Goal: Information Seeking & Learning: Learn about a topic

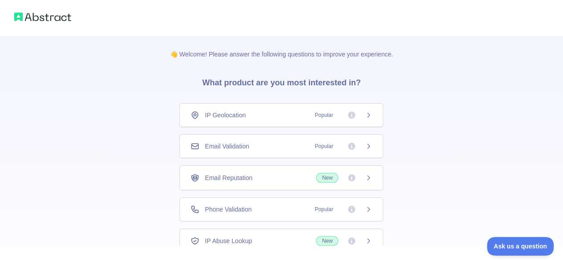
click at [324, 209] on span "Popular" at bounding box center [323, 209] width 29 height 9
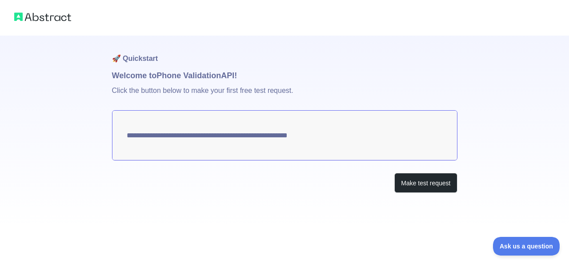
click at [318, 138] on textarea "**********" at bounding box center [285, 135] width 346 height 50
click at [419, 186] on button "Make test request" at bounding box center [426, 183] width 63 height 20
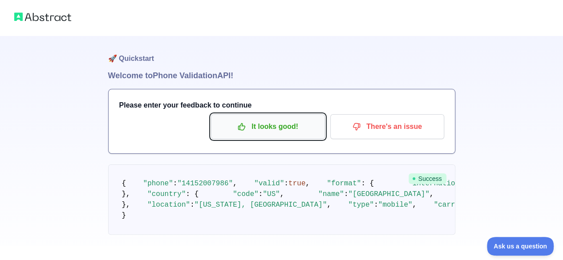
click at [288, 127] on p "It looks good!" at bounding box center [267, 126] width 101 height 15
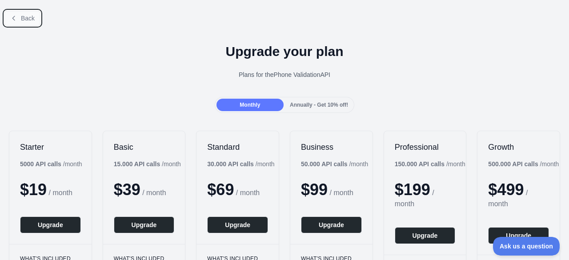
click at [22, 20] on span "Back" at bounding box center [28, 18] width 14 height 7
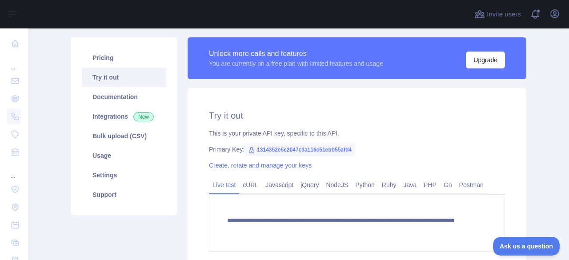
scroll to position [83, 0]
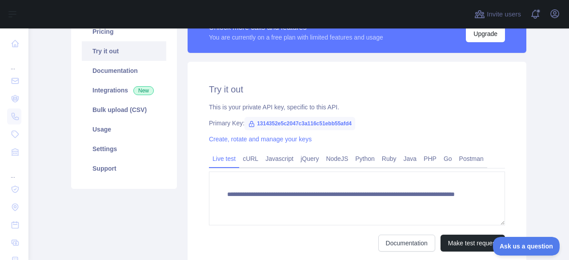
click at [276, 123] on span "1314352e5c2047c3a116c51ebb55afd4" at bounding box center [300, 123] width 111 height 13
click at [362, 161] on link "Python" at bounding box center [365, 159] width 27 height 14
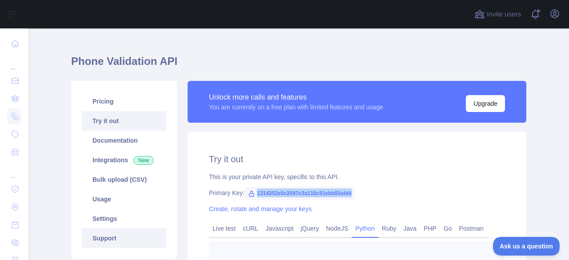
scroll to position [12, 0]
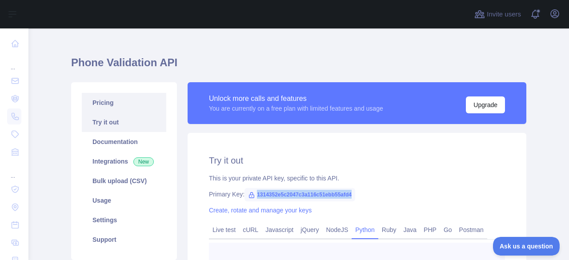
click at [127, 105] on link "Pricing" at bounding box center [124, 103] width 85 height 20
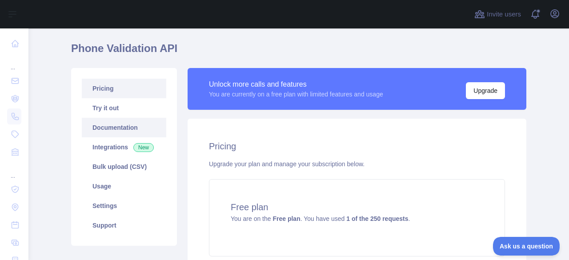
scroll to position [24, 0]
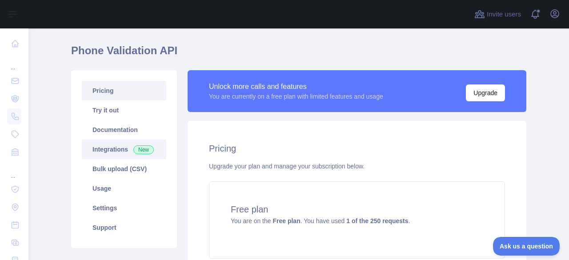
click at [115, 151] on link "Integrations New" at bounding box center [124, 150] width 85 height 20
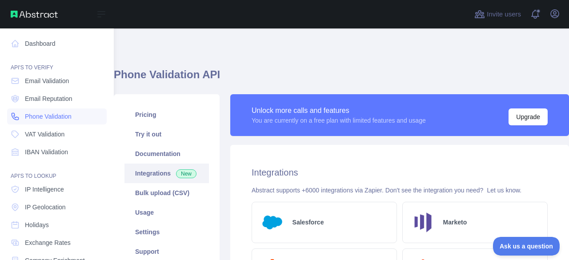
click at [64, 122] on link "Phone Validation" at bounding box center [57, 117] width 100 height 16
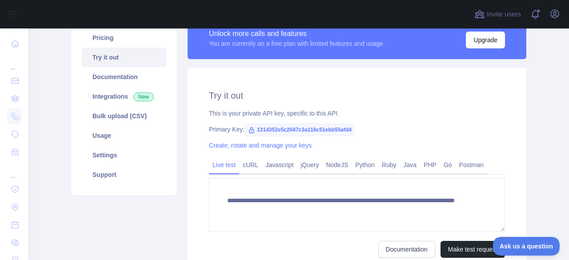
scroll to position [83, 0]
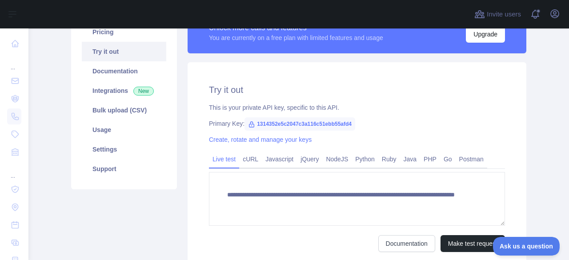
click at [265, 123] on span "1314352e5c2047c3a116c51ebb55afd4" at bounding box center [300, 123] width 111 height 13
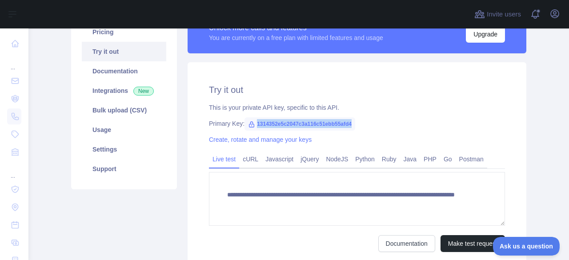
click at [265, 123] on span "1314352e5c2047c3a116c51ebb55afd4" at bounding box center [300, 123] width 111 height 13
copy span "1314352e5c2047c3a116c51ebb55afd4"
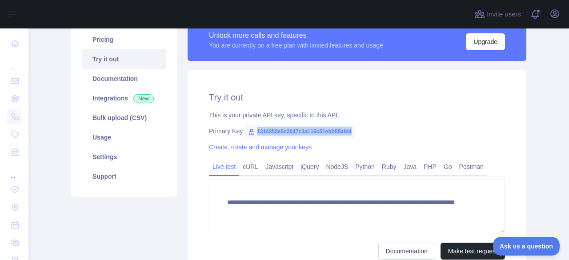
scroll to position [78, 0]
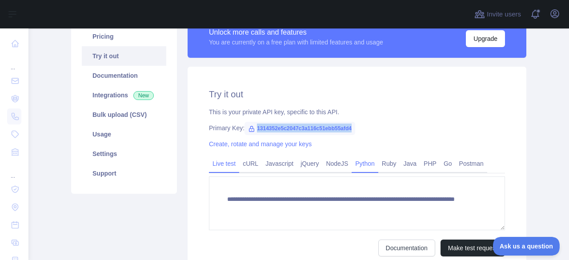
click at [359, 168] on link "Python" at bounding box center [365, 164] width 27 height 14
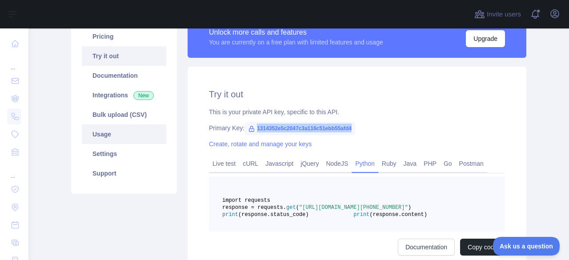
click at [113, 136] on link "Usage" at bounding box center [124, 135] width 85 height 20
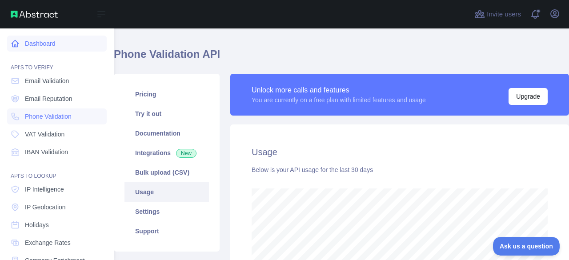
scroll to position [444548, 444324]
click at [42, 44] on link "Dashboard" at bounding box center [57, 44] width 100 height 16
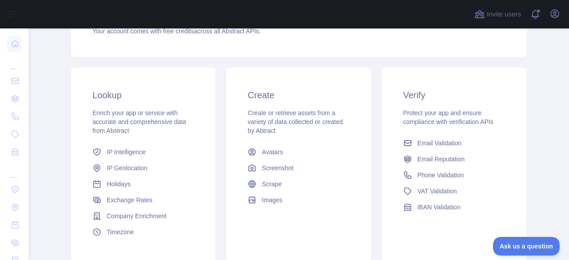
scroll to position [115, 0]
click at [451, 177] on span "Phone Validation" at bounding box center [441, 176] width 47 height 9
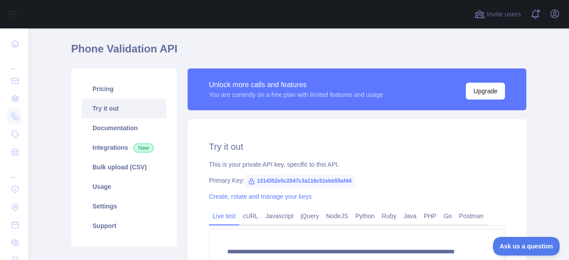
scroll to position [25, 0]
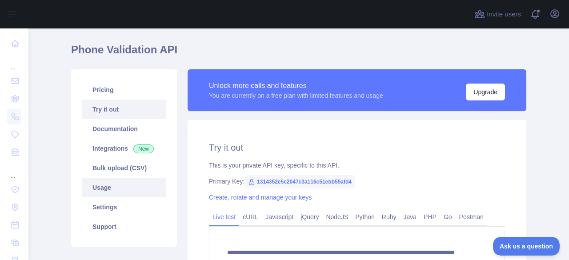
click at [110, 192] on link "Usage" at bounding box center [124, 188] width 85 height 20
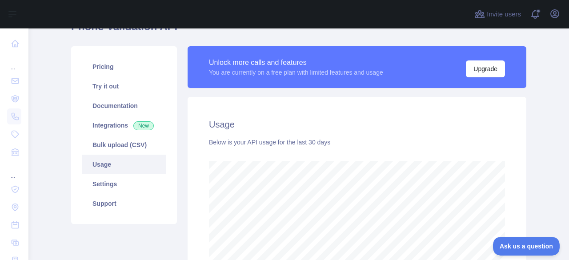
scroll to position [32, 0]
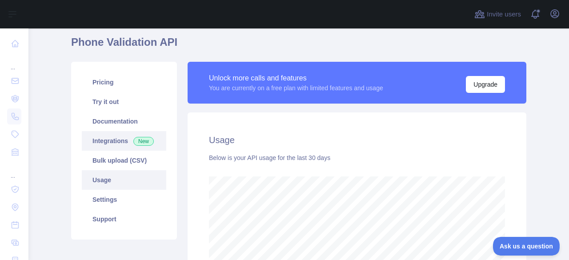
click at [119, 143] on link "Integrations New" at bounding box center [124, 141] width 85 height 20
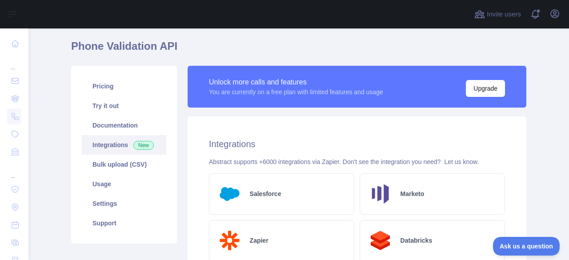
scroll to position [27, 0]
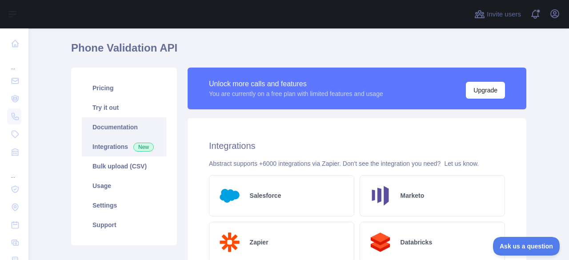
click at [121, 124] on link "Documentation" at bounding box center [124, 127] width 85 height 20
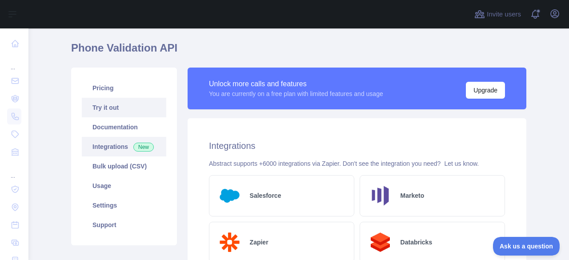
click at [106, 106] on link "Try it out" at bounding box center [124, 108] width 85 height 20
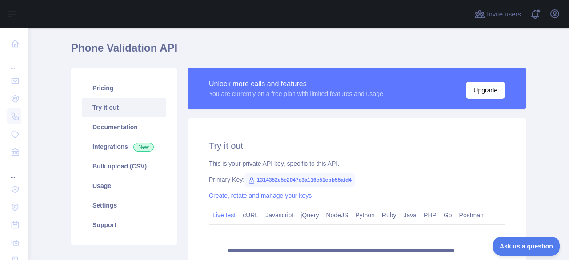
click at [303, 179] on span "1314352e5c2047c3a116c51ebb55afd4" at bounding box center [300, 179] width 111 height 13
copy span "1314352e5c2047c3a116c51ebb55afd4"
click at [274, 197] on link "Create, rotate and manage your keys" at bounding box center [260, 195] width 103 height 7
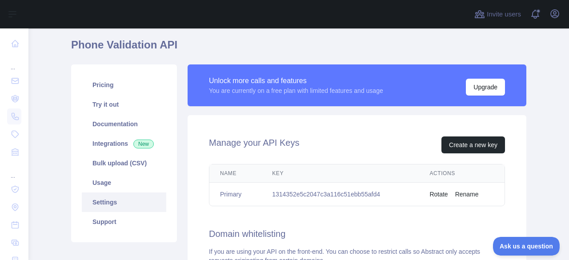
scroll to position [30, 0]
click at [461, 145] on button "Create a new key" at bounding box center [474, 144] width 64 height 17
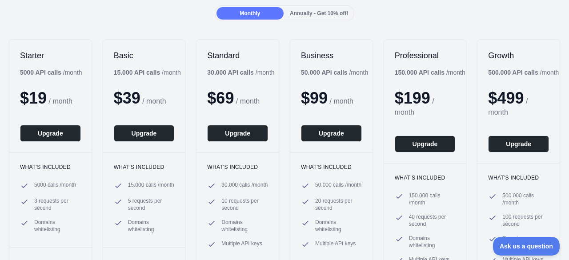
scroll to position [91, 0]
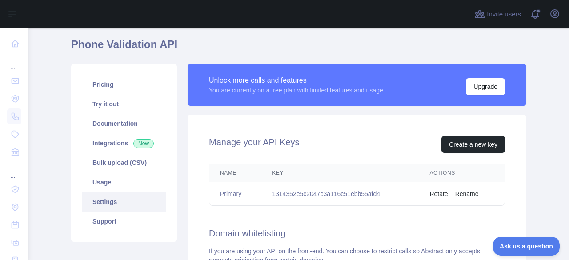
scroll to position [98, 0]
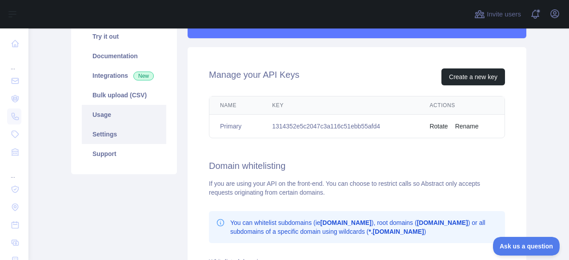
click at [115, 121] on link "Usage" at bounding box center [124, 115] width 85 height 20
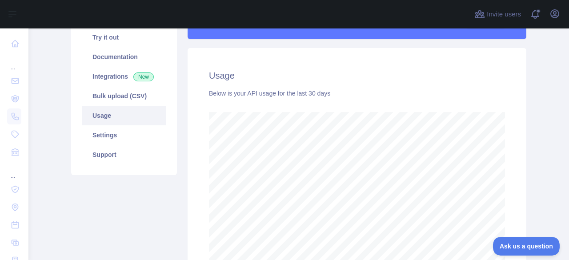
scroll to position [99, 0]
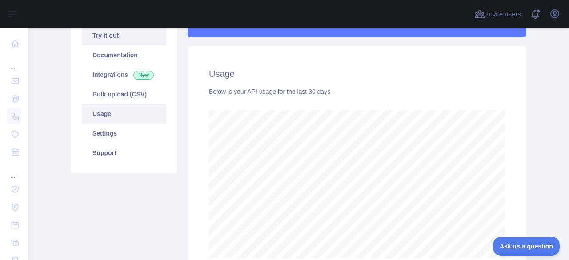
click at [114, 40] on link "Try it out" at bounding box center [124, 36] width 85 height 20
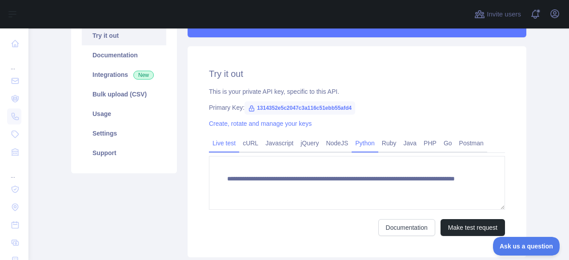
click at [358, 145] on link "Python" at bounding box center [365, 143] width 27 height 14
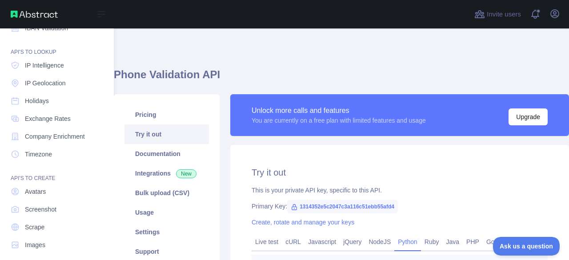
scroll to position [125, 0]
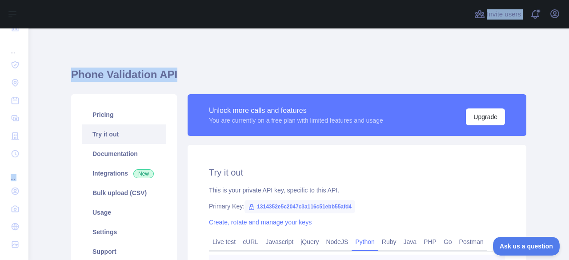
drag, startPoint x: 68, startPoint y: 163, endPoint x: 243, endPoint y: 71, distance: 197.8
click at [243, 71] on div "Open sidebar Open sidebar ... ... ... Invite users View notifications Open user…" at bounding box center [284, 130] width 569 height 260
click at [314, 44] on div "Phone Validation API Pricing Try it out Documentation Integrations New Bulk upl…" at bounding box center [298, 224] width 455 height 393
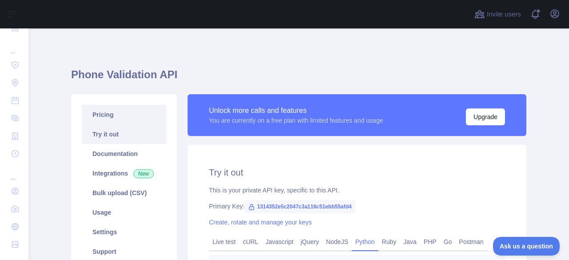
click at [111, 113] on link "Pricing" at bounding box center [124, 115] width 85 height 20
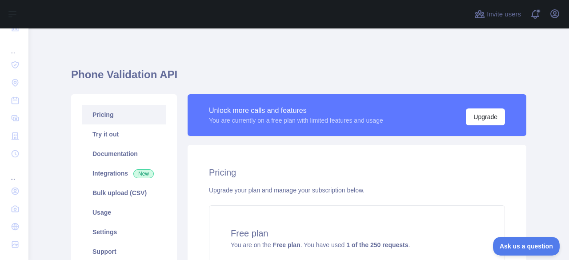
scroll to position [133, 0]
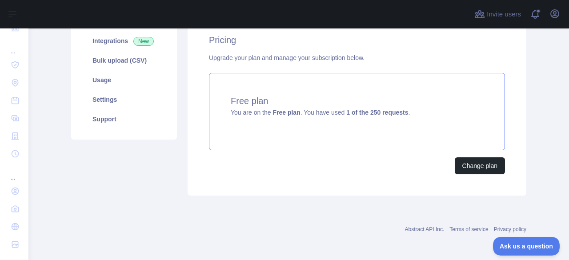
click at [375, 114] on strong "1 of the 250 requests" at bounding box center [377, 112] width 62 height 7
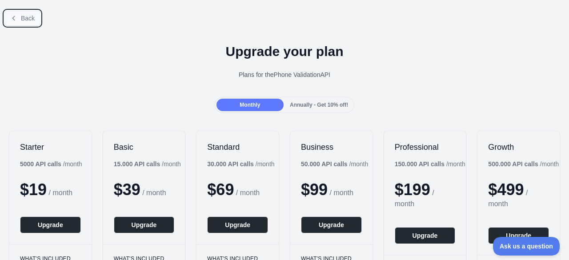
click at [26, 20] on span "Back" at bounding box center [28, 18] width 14 height 7
